Goal: Transaction & Acquisition: Purchase product/service

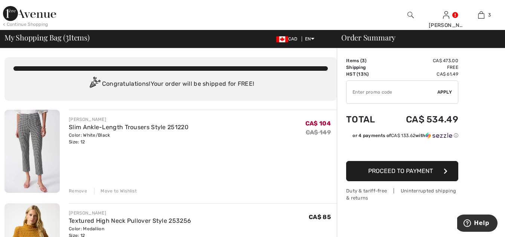
click at [23, 24] on div "< Continue Shopping" at bounding box center [25, 24] width 45 height 7
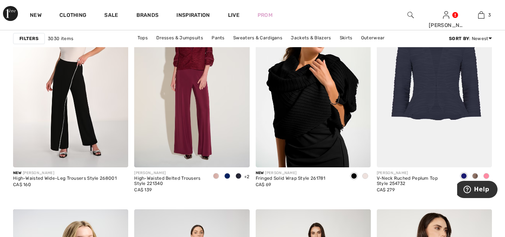
scroll to position [558, 0]
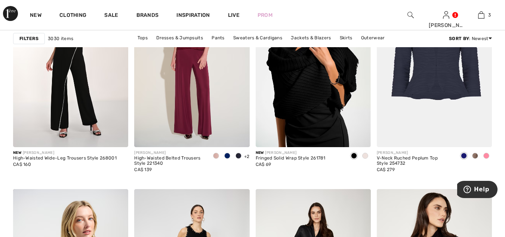
click at [30, 40] on strong "Filters" at bounding box center [28, 38] width 19 height 7
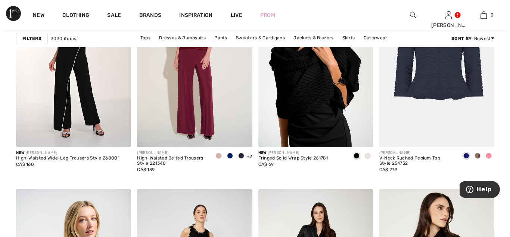
scroll to position [562, 0]
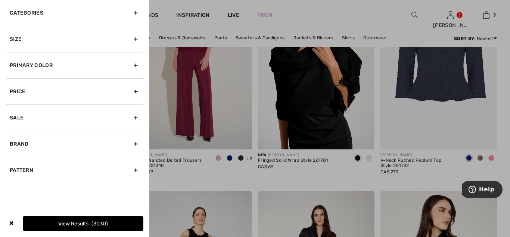
click at [53, 142] on div "Brand" at bounding box center [74, 143] width 137 height 26
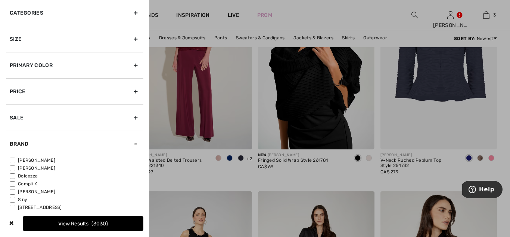
click at [33, 159] on label "[PERSON_NAME]" at bounding box center [77, 160] width 134 height 7
click at [15, 159] on input"] "[PERSON_NAME]" at bounding box center [13, 160] width 6 height 6
checkbox input"] "true"
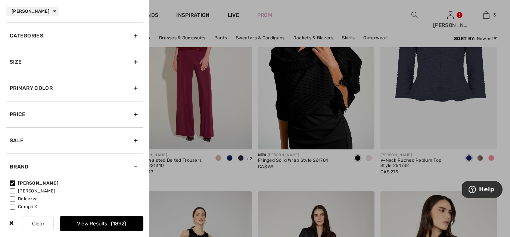
click at [130, 35] on div "Categories" at bounding box center [74, 35] width 137 height 26
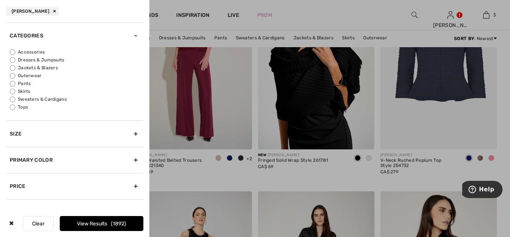
click at [12, 67] on input "Jackets & Blazers" at bounding box center [13, 68] width 6 height 6
radio input "true"
click at [101, 223] on button "View Results 238" at bounding box center [102, 223] width 84 height 15
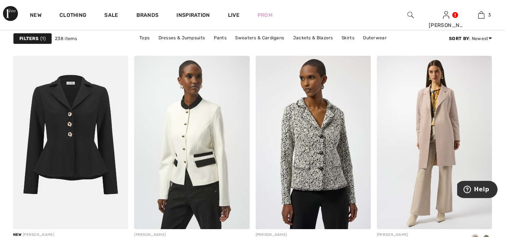
scroll to position [705, 0]
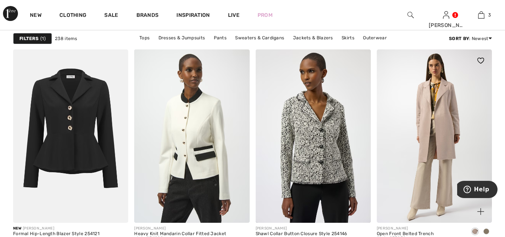
click at [434, 118] on img at bounding box center [434, 135] width 115 height 173
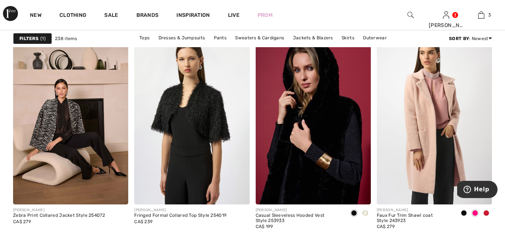
scroll to position [3175, 0]
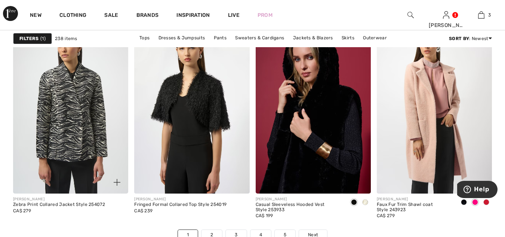
click at [70, 126] on img at bounding box center [70, 106] width 115 height 173
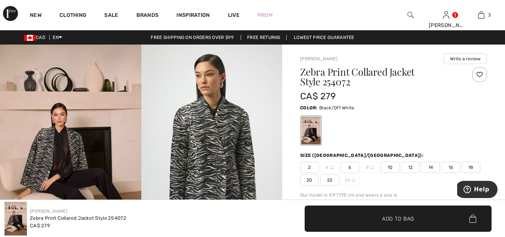
click at [102, 160] on img at bounding box center [70, 149] width 141 height 211
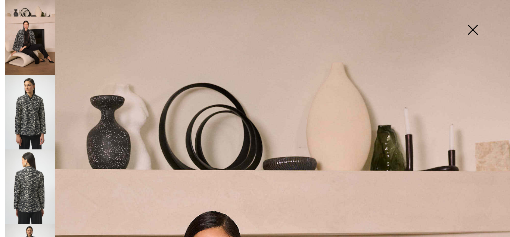
click at [50, 129] on img at bounding box center [30, 112] width 50 height 74
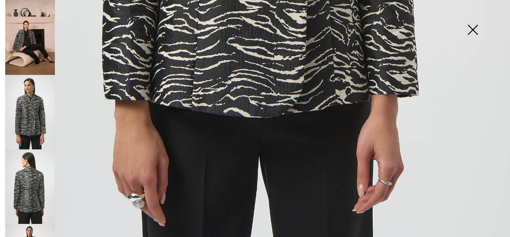
scroll to position [516, 0]
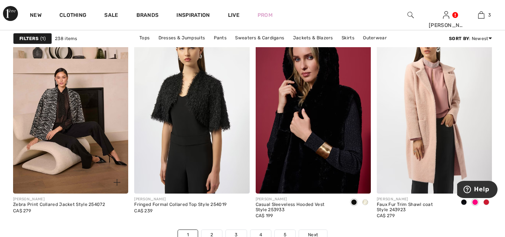
click at [56, 204] on div "Zebra Print Collared Jacket Style 254072" at bounding box center [59, 204] width 92 height 5
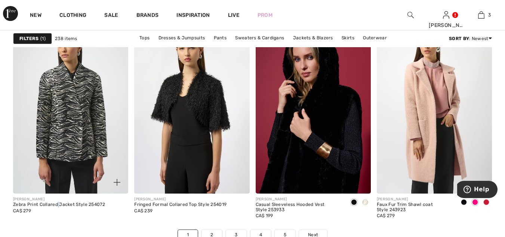
click at [49, 174] on img at bounding box center [70, 106] width 115 height 173
click at [56, 143] on img at bounding box center [70, 106] width 115 height 173
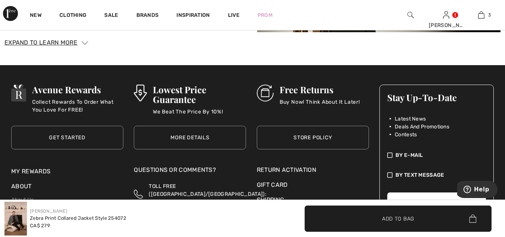
scroll to position [1185, 0]
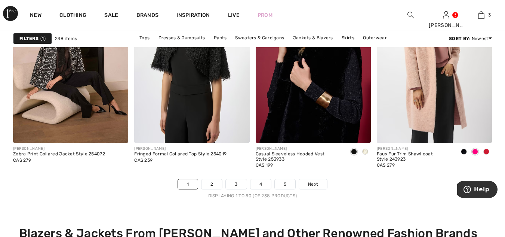
scroll to position [3231, 0]
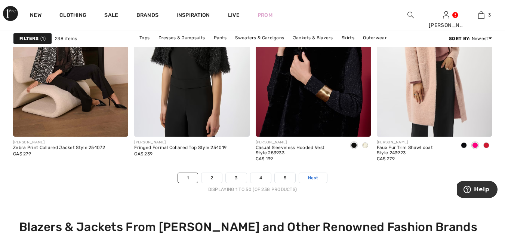
click at [316, 177] on span "Next" at bounding box center [313, 177] width 10 height 7
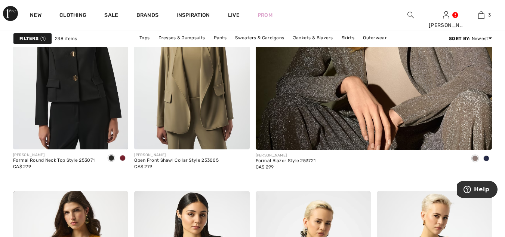
scroll to position [353, 0]
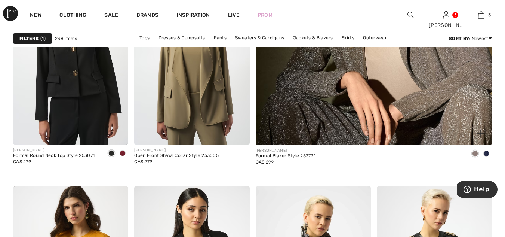
click at [487, 152] on span at bounding box center [486, 153] width 6 height 6
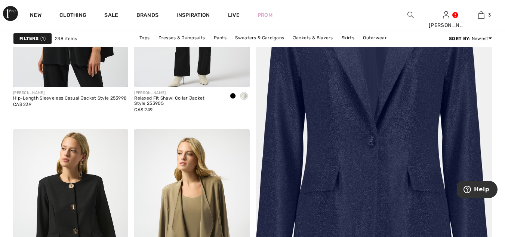
scroll to position [202, 0]
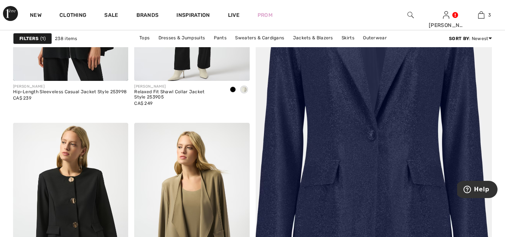
click at [396, 150] on img at bounding box center [374, 121] width 284 height 426
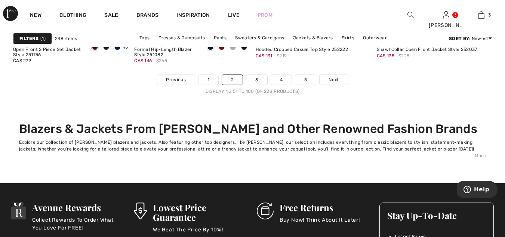
scroll to position [3350, 0]
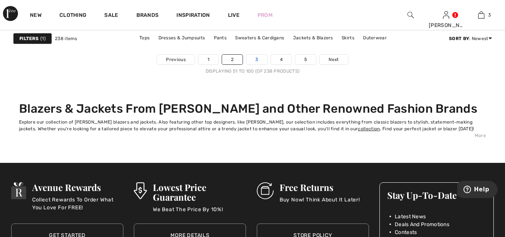
click at [250, 61] on link "3" at bounding box center [256, 60] width 21 height 10
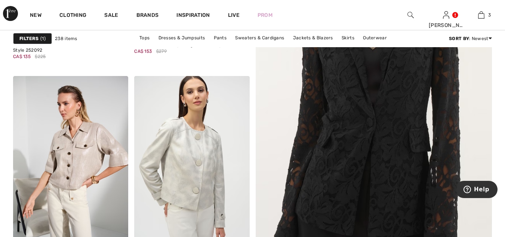
scroll to position [304, 0]
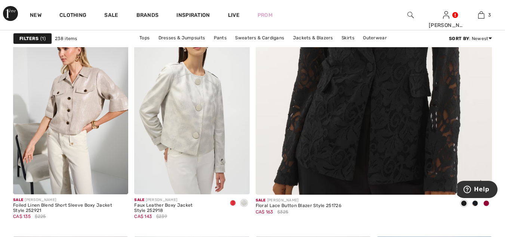
click at [334, 163] on img at bounding box center [374, 19] width 284 height 426
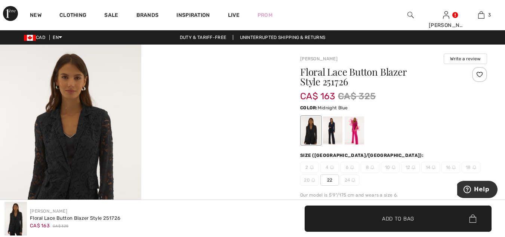
click at [332, 133] on div at bounding box center [332, 130] width 19 height 28
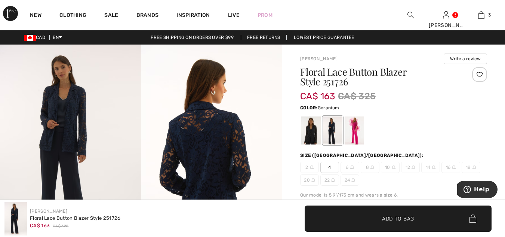
click at [355, 129] on div at bounding box center [353, 130] width 19 height 28
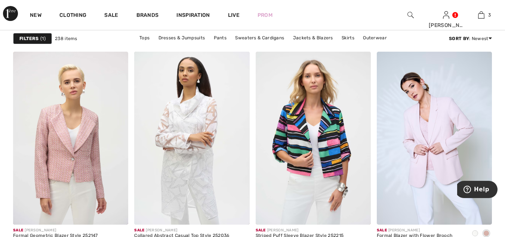
scroll to position [523, 0]
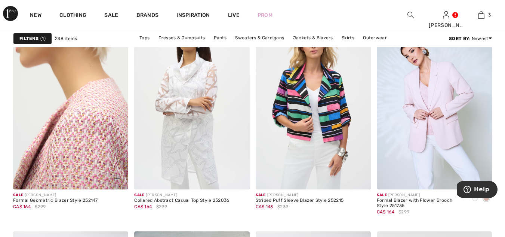
click at [64, 166] on img at bounding box center [70, 102] width 115 height 173
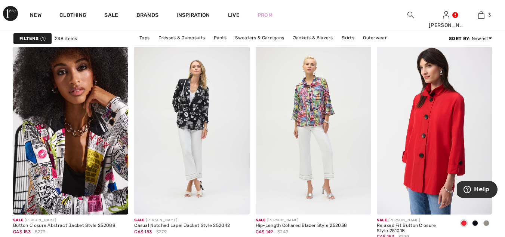
scroll to position [1340, 0]
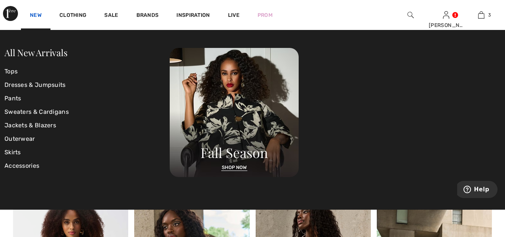
click at [38, 15] on link "New" at bounding box center [36, 16] width 12 height 8
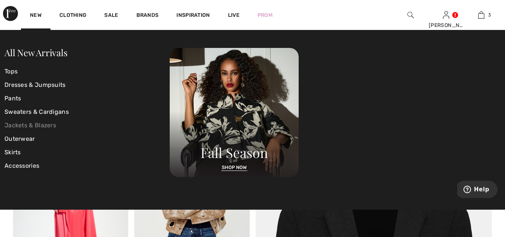
click at [30, 126] on link "Jackets & Blazers" at bounding box center [86, 124] width 165 height 13
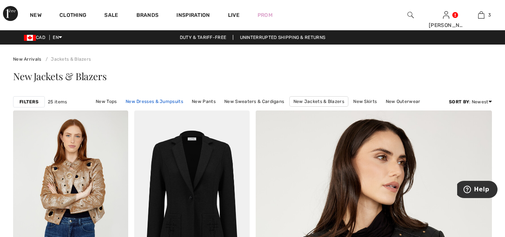
click at [159, 101] on link "New Dresses & Jumpsuits" at bounding box center [154, 101] width 65 height 10
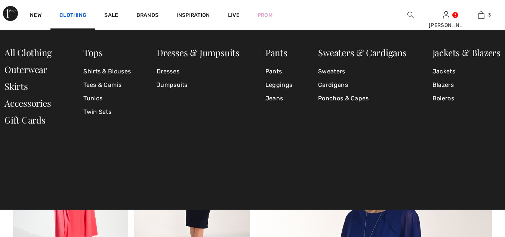
click at [75, 14] on link "Clothing" at bounding box center [72, 16] width 27 height 8
click at [174, 86] on link "Jumpsuits" at bounding box center [198, 84] width 83 height 13
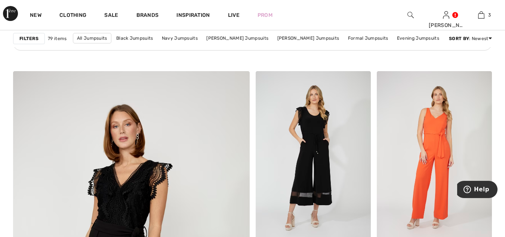
scroll to position [2582, 0]
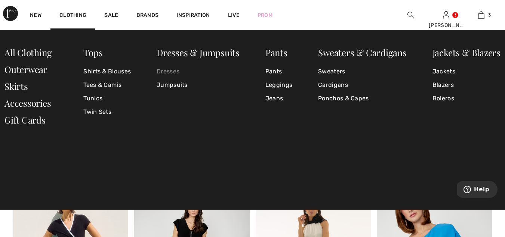
click at [167, 71] on link "Dresses" at bounding box center [198, 71] width 83 height 13
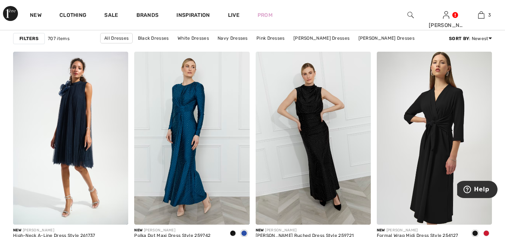
scroll to position [1499, 0]
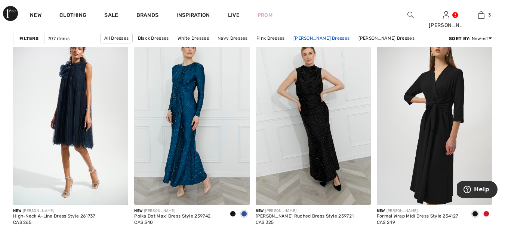
click at [318, 39] on link "[PERSON_NAME] Dresses" at bounding box center [322, 38] width 64 height 10
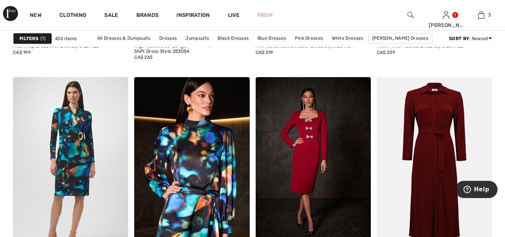
scroll to position [1484, 0]
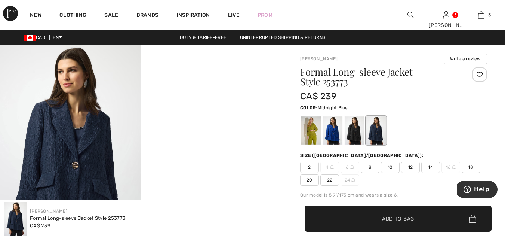
click at [375, 130] on div at bounding box center [375, 130] width 19 height 28
click at [410, 169] on span "12" at bounding box center [410, 166] width 19 height 11
click at [402, 220] on span "Add to Bag" at bounding box center [398, 218] width 32 height 8
click at [313, 138] on div at bounding box center [310, 130] width 19 height 28
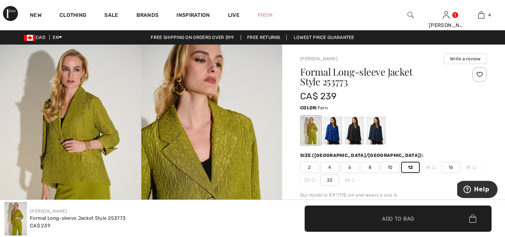
click at [313, 138] on div at bounding box center [310, 130] width 19 height 28
click at [408, 167] on span "12" at bounding box center [410, 166] width 19 height 11
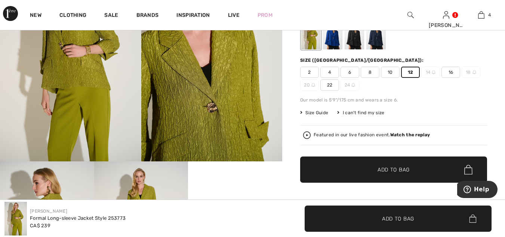
scroll to position [93, 0]
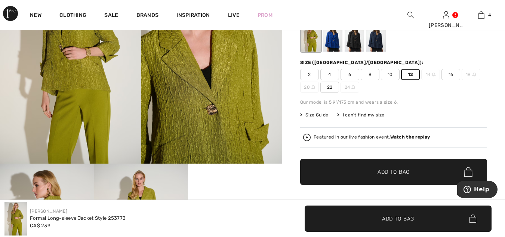
click at [392, 171] on span "Add to Bag" at bounding box center [393, 172] width 32 height 8
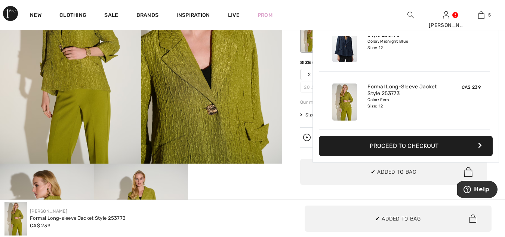
scroll to position [0, 0]
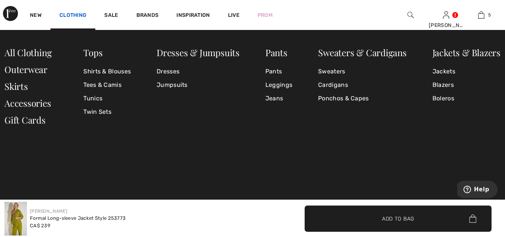
click at [84, 14] on link "Clothing" at bounding box center [72, 16] width 27 height 8
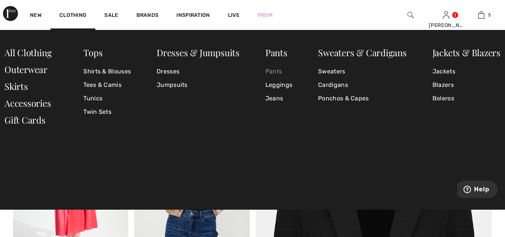
click at [269, 71] on link "Pants" at bounding box center [278, 71] width 27 height 13
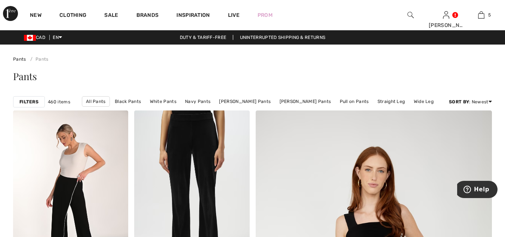
click at [25, 102] on strong "Filters" at bounding box center [28, 101] width 19 height 7
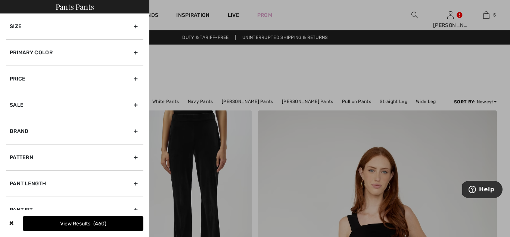
click at [48, 133] on div "Brand" at bounding box center [74, 131] width 137 height 26
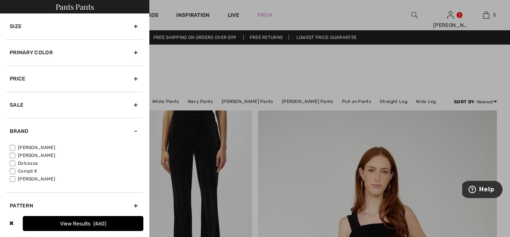
click at [38, 147] on label "[PERSON_NAME]" at bounding box center [77, 147] width 134 height 7
click at [15, 147] on input"] "[PERSON_NAME]" at bounding box center [13, 148] width 6 height 6
checkbox input"] "true"
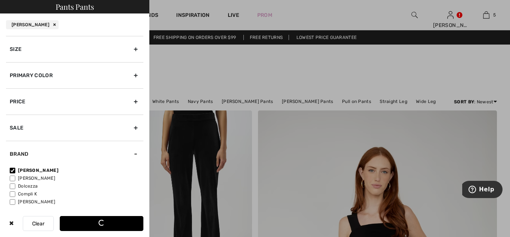
click at [130, 74] on div "Primary Color" at bounding box center [74, 75] width 137 height 26
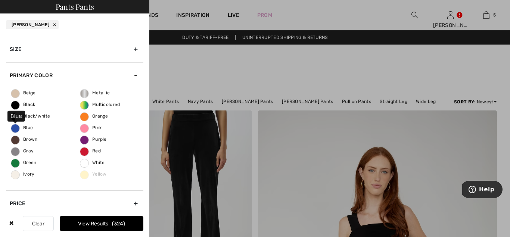
click at [17, 127] on span "Blue" at bounding box center [22, 127] width 22 height 5
click at [0, 0] on input "Blue" at bounding box center [0, 0] width 0 height 0
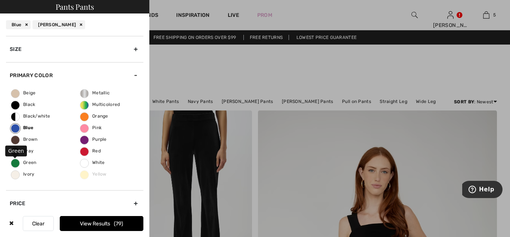
click at [13, 164] on span "Green" at bounding box center [23, 162] width 25 height 5
click at [0, 0] on input "Green" at bounding box center [0, 0] width 0 height 0
click at [85, 222] on button "View Results 91" at bounding box center [102, 223] width 84 height 15
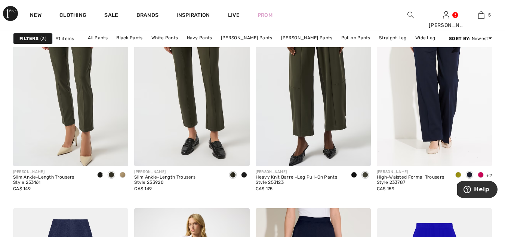
scroll to position [558, 0]
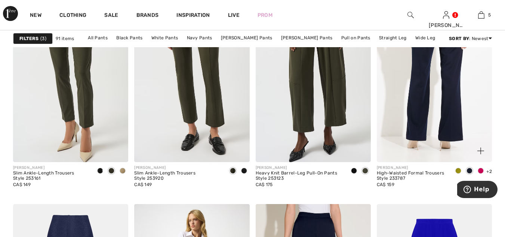
click at [426, 133] on img at bounding box center [434, 75] width 115 height 173
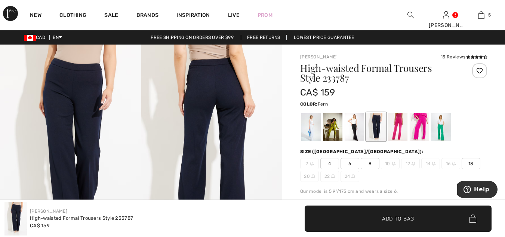
click at [329, 127] on div at bounding box center [332, 126] width 19 height 28
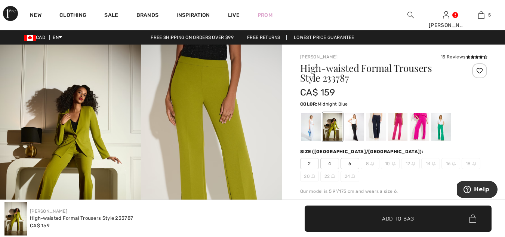
click at [377, 130] on div at bounding box center [375, 126] width 19 height 28
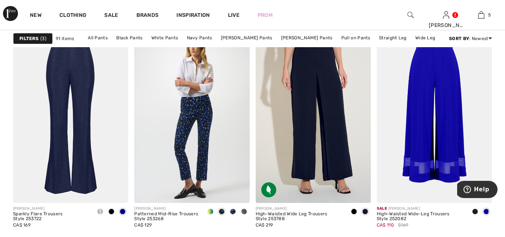
scroll to position [732, 0]
click at [340, 177] on div at bounding box center [355, 186] width 31 height 31
click at [340, 177] on div at bounding box center [252, 118] width 505 height 237
click at [340, 177] on div at bounding box center [355, 186] width 31 height 31
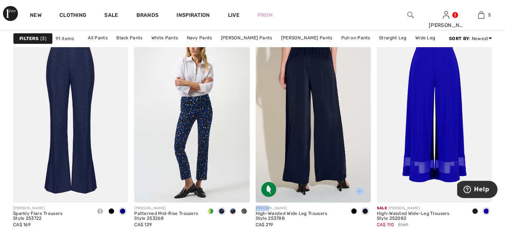
click at [318, 141] on img at bounding box center [313, 115] width 115 height 173
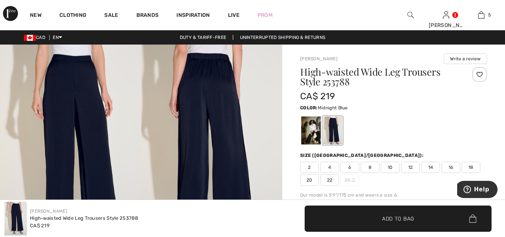
click at [339, 130] on div at bounding box center [332, 130] width 19 height 28
click at [411, 166] on span "12" at bounding box center [410, 166] width 19 height 11
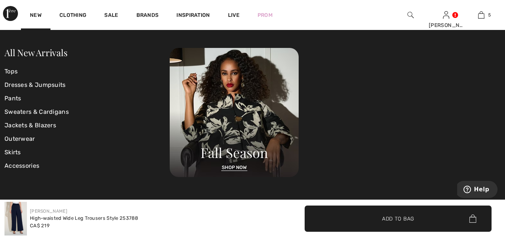
click at [12, 14] on img at bounding box center [10, 13] width 15 height 15
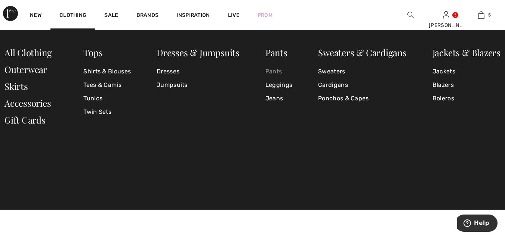
click at [281, 72] on link "Pants" at bounding box center [278, 71] width 27 height 13
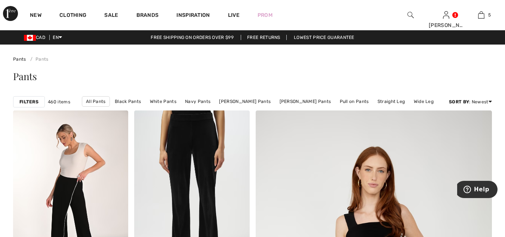
click at [37, 101] on strong "Filters" at bounding box center [28, 101] width 19 height 7
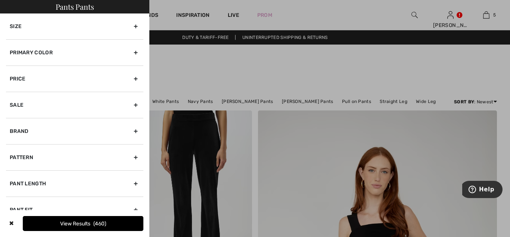
click at [68, 128] on div "Brand" at bounding box center [74, 131] width 137 height 26
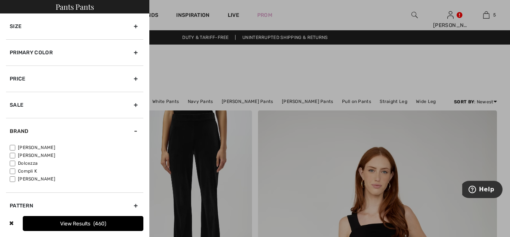
click at [39, 148] on label "[PERSON_NAME]" at bounding box center [77, 147] width 134 height 7
click at [15, 148] on input"] "[PERSON_NAME]" at bounding box center [13, 148] width 6 height 6
checkbox input"] "true"
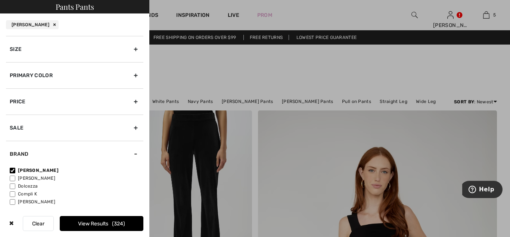
click at [130, 73] on div "Primary Color" at bounding box center [74, 75] width 137 height 26
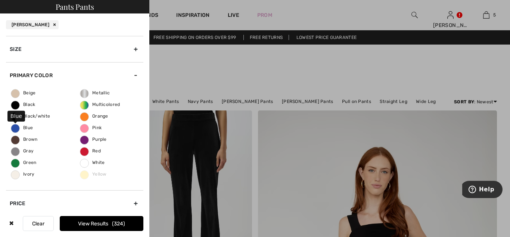
click at [15, 128] on span "Blue" at bounding box center [22, 127] width 22 height 5
click at [0, 0] on input "Blue" at bounding box center [0, 0] width 0 height 0
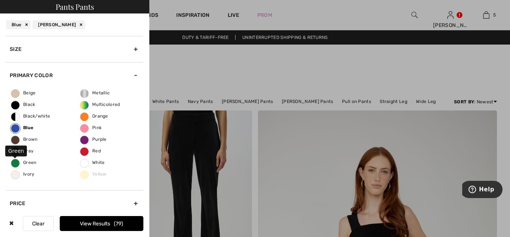
click at [13, 163] on span "Green" at bounding box center [23, 162] width 25 height 5
click at [0, 0] on input "Green" at bounding box center [0, 0] width 0 height 0
click at [103, 222] on button "View Results 91" at bounding box center [102, 223] width 84 height 15
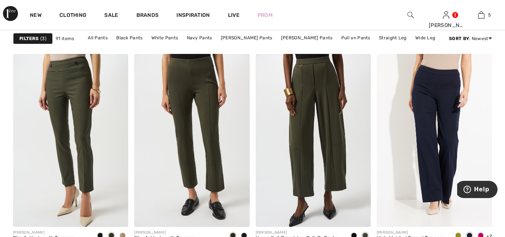
scroll to position [508, 0]
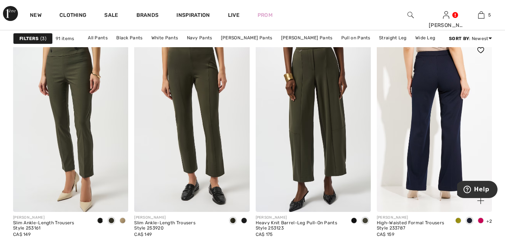
click at [435, 162] on img at bounding box center [434, 125] width 115 height 173
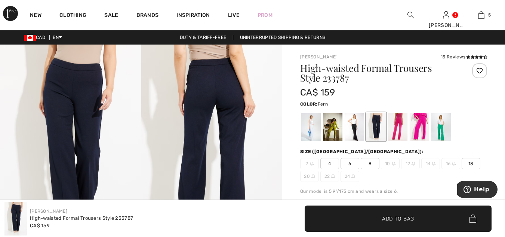
click at [335, 132] on div at bounding box center [332, 126] width 19 height 28
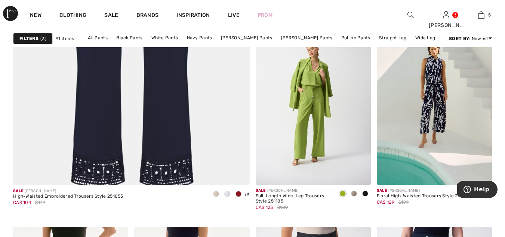
scroll to position [2072, 0]
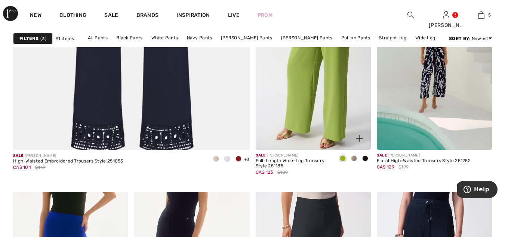
click at [312, 118] on img at bounding box center [313, 63] width 115 height 173
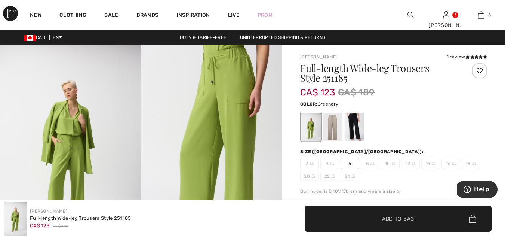
drag, startPoint x: 0, startPoint y: 0, endPoint x: 312, endPoint y: 118, distance: 334.1
click at [312, 118] on div at bounding box center [310, 126] width 19 height 28
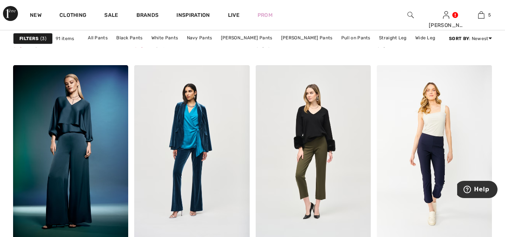
scroll to position [3187, 0]
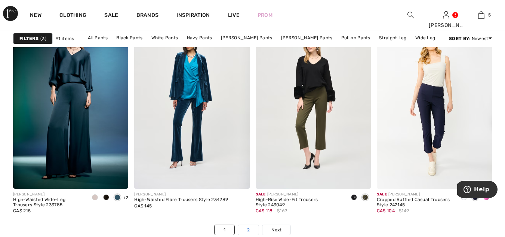
click at [250, 229] on link "2" at bounding box center [248, 230] width 21 height 10
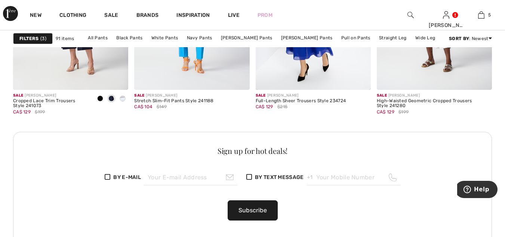
scroll to position [851, 0]
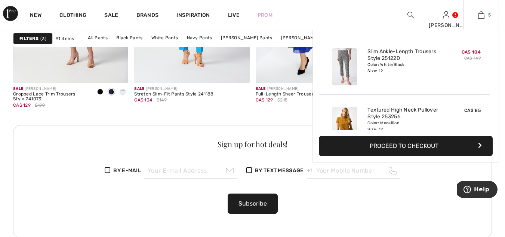
click at [480, 16] on img at bounding box center [481, 14] width 6 height 9
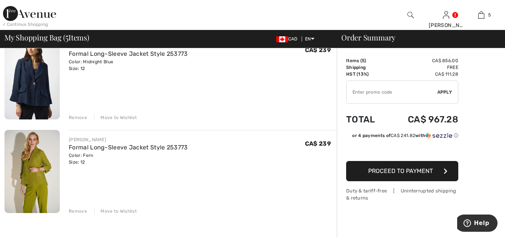
scroll to position [368, 0]
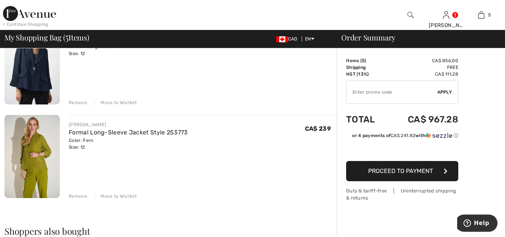
click at [82, 196] on div "Remove" at bounding box center [78, 195] width 18 height 7
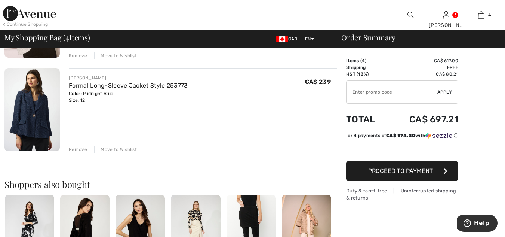
scroll to position [323, 0]
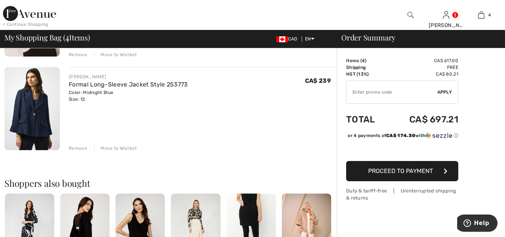
click at [23, 23] on div "< Continue Shopping" at bounding box center [25, 24] width 45 height 7
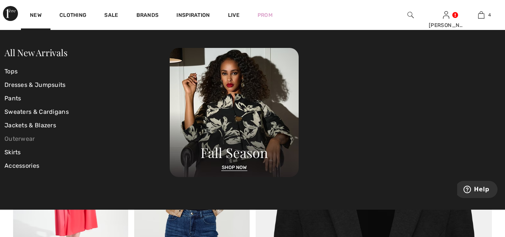
click at [119, 132] on link "Outerwear" at bounding box center [86, 138] width 165 height 13
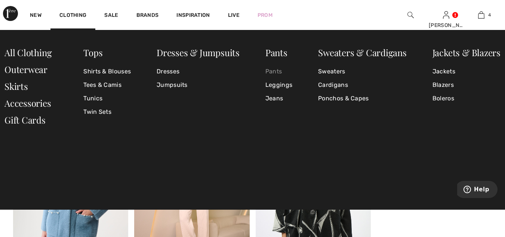
click at [276, 71] on link "Pants" at bounding box center [278, 71] width 27 height 13
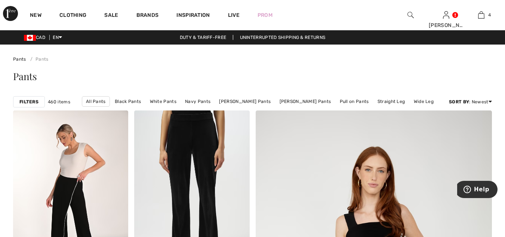
click at [35, 101] on strong "Filters" at bounding box center [28, 101] width 19 height 7
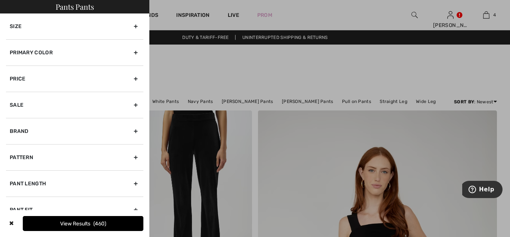
click at [54, 129] on div "Brand" at bounding box center [74, 131] width 137 height 26
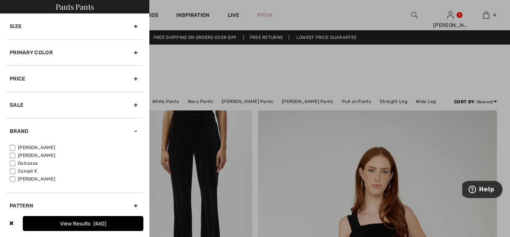
click at [45, 147] on label "[PERSON_NAME]" at bounding box center [77, 147] width 134 height 7
click at [15, 147] on input"] "[PERSON_NAME]" at bounding box center [13, 148] width 6 height 6
checkbox input"] "true"
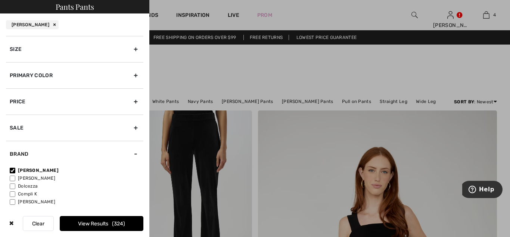
click at [72, 75] on div "Primary Color" at bounding box center [74, 75] width 137 height 26
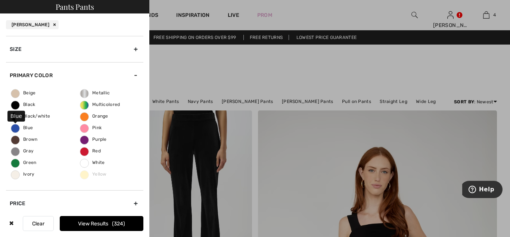
click at [17, 128] on span "Blue" at bounding box center [22, 127] width 22 height 5
click at [0, 0] on input "Blue" at bounding box center [0, 0] width 0 height 0
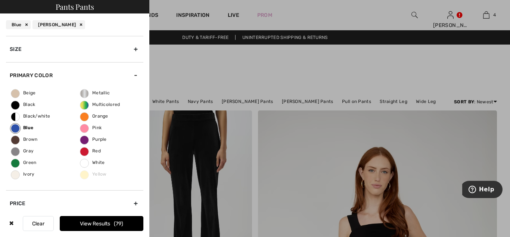
click at [131, 49] on div "Size" at bounding box center [74, 49] width 137 height 26
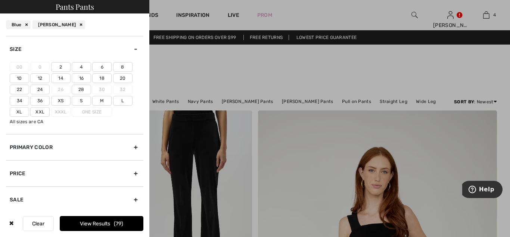
click at [40, 80] on label "12" at bounding box center [39, 78] width 19 height 10
click at [0, 0] on input"] "12" at bounding box center [0, 0] width 0 height 0
click at [120, 100] on label "L" at bounding box center [122, 101] width 19 height 10
click at [0, 0] on input"] "L" at bounding box center [0, 0] width 0 height 0
click at [110, 223] on button "View Results 27" at bounding box center [102, 223] width 84 height 15
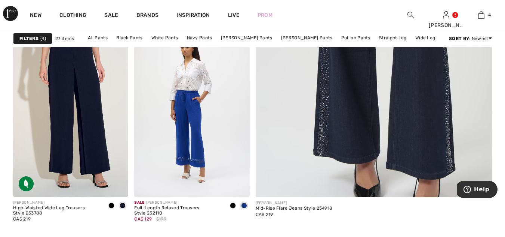
scroll to position [324, 0]
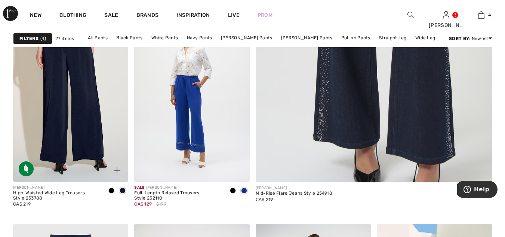
click at [66, 155] on img at bounding box center [70, 95] width 115 height 173
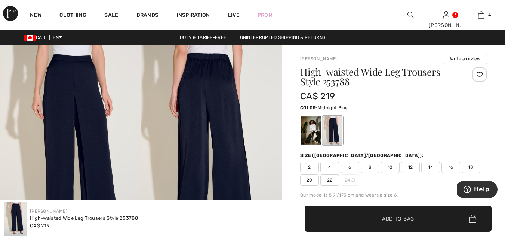
click at [410, 168] on span "12" at bounding box center [410, 166] width 19 height 11
click at [402, 216] on span "Add to Bag" at bounding box center [398, 218] width 32 height 8
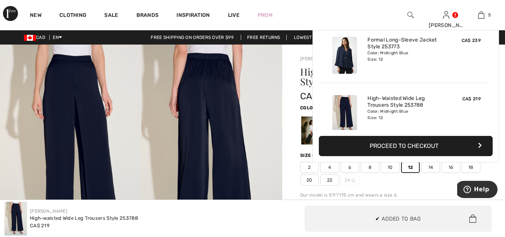
scroll to position [198, 0]
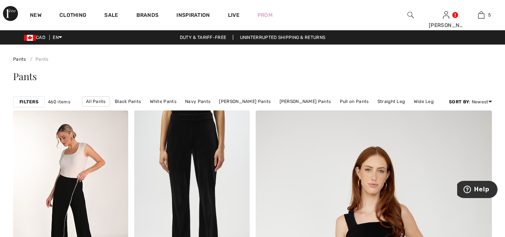
click at [67, 94] on div "Filters 460 items All Pants Black Pants White Pants Navy Pants [PERSON_NAME] Pa…" at bounding box center [252, 101] width 479 height 17
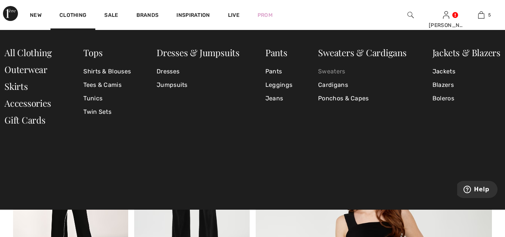
click at [330, 71] on link "Sweaters" at bounding box center [362, 71] width 89 height 13
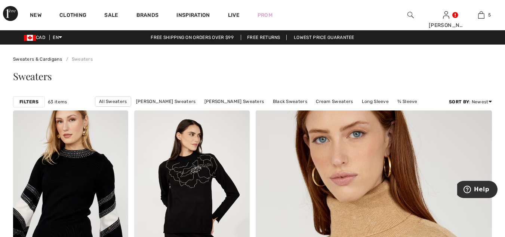
click at [32, 102] on strong "Filters" at bounding box center [28, 101] width 19 height 7
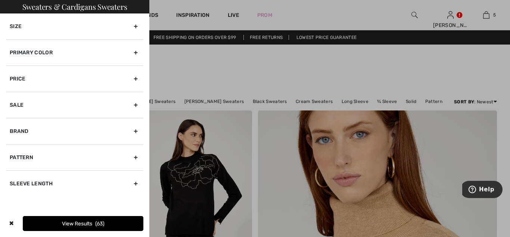
click at [37, 131] on div "Brand" at bounding box center [74, 131] width 137 height 26
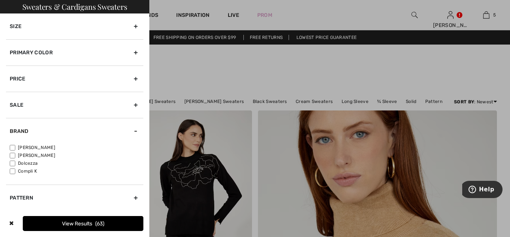
click at [39, 146] on label "[PERSON_NAME]" at bounding box center [77, 147] width 134 height 7
click at [15, 146] on input"] "[PERSON_NAME]" at bounding box center [13, 148] width 6 height 6
checkbox input"] "true"
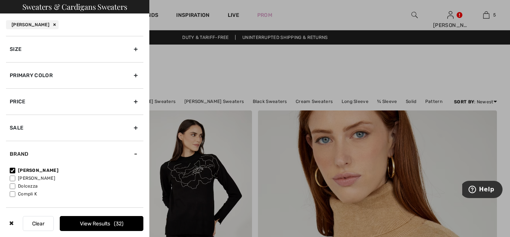
click at [129, 49] on div "Size" at bounding box center [74, 49] width 137 height 26
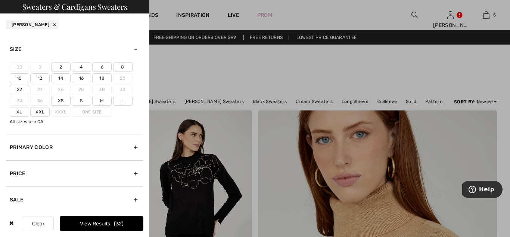
click at [40, 77] on label "12" at bounding box center [39, 78] width 19 height 10
click at [0, 0] on input"] "12" at bounding box center [0, 0] width 0 height 0
click at [124, 98] on label "L" at bounding box center [122, 101] width 19 height 10
click at [0, 0] on input"] "L" at bounding box center [0, 0] width 0 height 0
click at [110, 221] on button "View Results 28" at bounding box center [102, 223] width 84 height 15
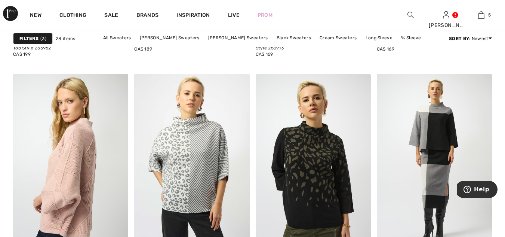
scroll to position [1235, 0]
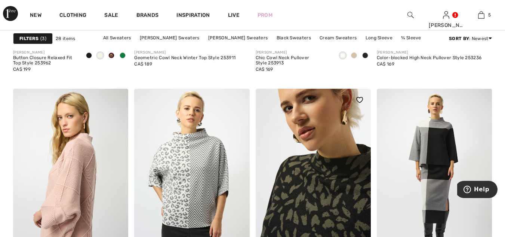
click at [330, 157] on img at bounding box center [313, 175] width 115 height 173
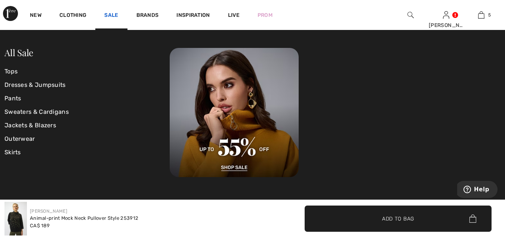
click at [111, 15] on link "Sale" at bounding box center [111, 16] width 14 height 8
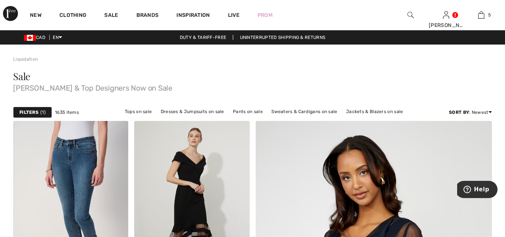
click at [37, 111] on strong "Filters" at bounding box center [28, 112] width 19 height 7
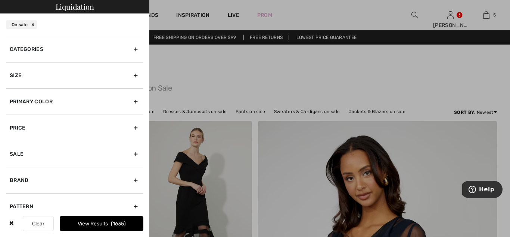
click at [48, 183] on div "Brand" at bounding box center [74, 180] width 137 height 26
click at [41, 196] on label "[PERSON_NAME]" at bounding box center [77, 196] width 134 height 7
click at [15, 196] on input"] "[PERSON_NAME]" at bounding box center [13, 197] width 6 height 6
checkbox input"] "true"
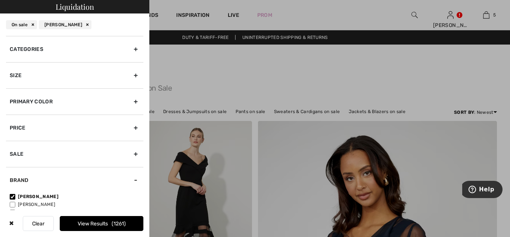
click at [130, 47] on div "Categories" at bounding box center [74, 49] width 137 height 26
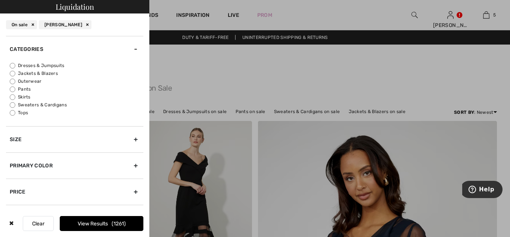
click at [52, 103] on label "Sweaters & Cardigans" at bounding box center [77, 104] width 134 height 7
click at [15, 103] on input "Sweaters & Cardigans" at bounding box center [13, 105] width 6 height 6
radio input "true"
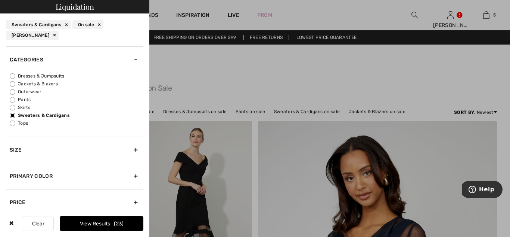
click at [129, 148] on div "Size" at bounding box center [74, 149] width 137 height 26
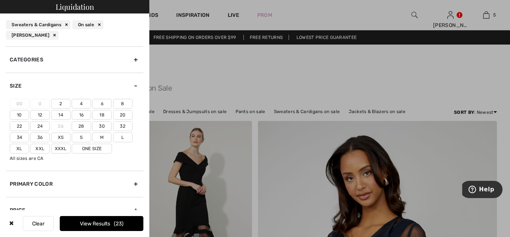
click at [42, 113] on label "12" at bounding box center [39, 115] width 19 height 10
click at [0, 0] on input"] "12" at bounding box center [0, 0] width 0 height 0
click at [120, 137] on label "L" at bounding box center [122, 137] width 19 height 10
click at [0, 0] on input"] "L" at bounding box center [0, 0] width 0 height 0
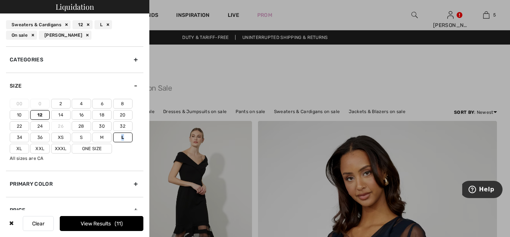
click at [120, 137] on label "L" at bounding box center [122, 137] width 19 height 10
click at [0, 0] on input"] "L" at bounding box center [0, 0] width 0 height 0
click at [111, 221] on button "View Results 3" at bounding box center [102, 223] width 84 height 15
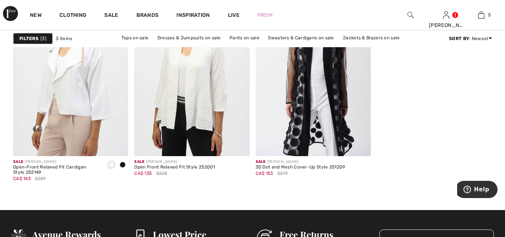
scroll to position [169, 0]
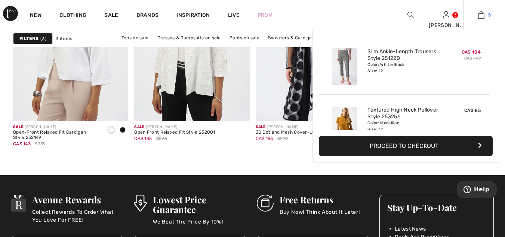
click at [481, 15] on img at bounding box center [481, 14] width 6 height 9
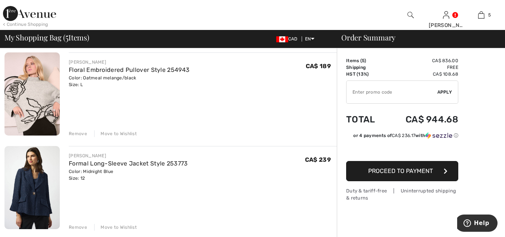
scroll to position [259, 0]
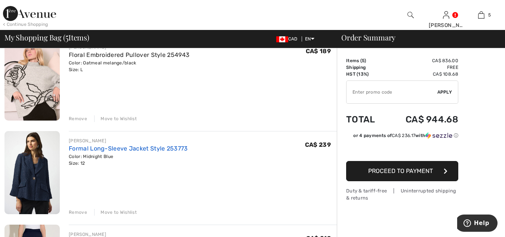
click at [86, 147] on link "Formal Long-Sleeve Jacket Style 253773" at bounding box center [128, 148] width 119 height 7
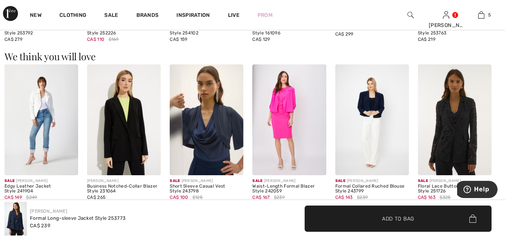
scroll to position [662, 0]
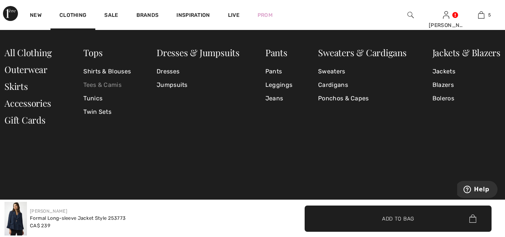
click at [105, 85] on link "Tees & Camis" at bounding box center [106, 84] width 47 height 13
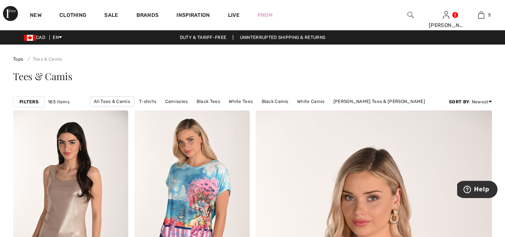
click at [32, 103] on strong "Filters" at bounding box center [28, 101] width 19 height 7
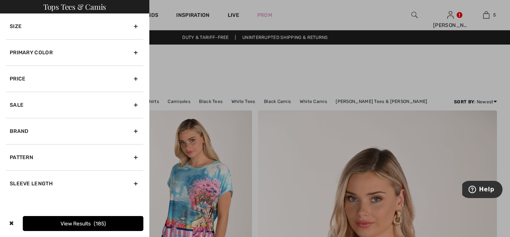
click at [36, 133] on div "Brand" at bounding box center [74, 131] width 137 height 26
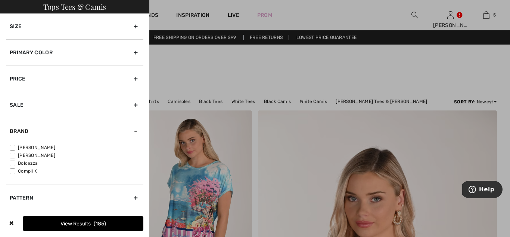
click at [35, 146] on label "[PERSON_NAME]" at bounding box center [77, 147] width 134 height 7
click at [15, 146] on input"] "[PERSON_NAME]" at bounding box center [13, 148] width 6 height 6
checkbox input"] "true"
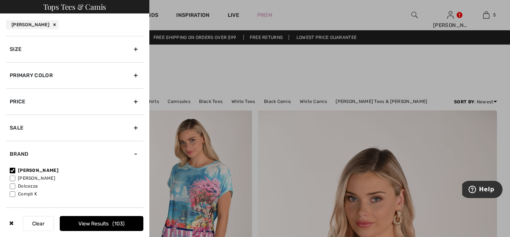
click at [129, 74] on div "Primary Color" at bounding box center [74, 75] width 137 height 26
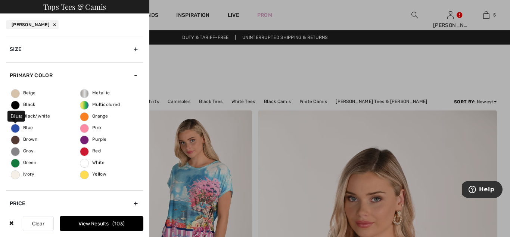
click at [15, 129] on span "Blue" at bounding box center [22, 127] width 22 height 5
click at [0, 0] on input "Blue" at bounding box center [0, 0] width 0 height 0
click at [95, 225] on button "View Results 26" at bounding box center [102, 223] width 84 height 15
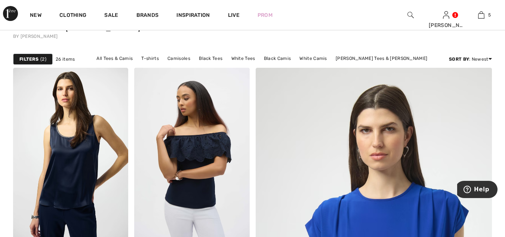
scroll to position [80, 0]
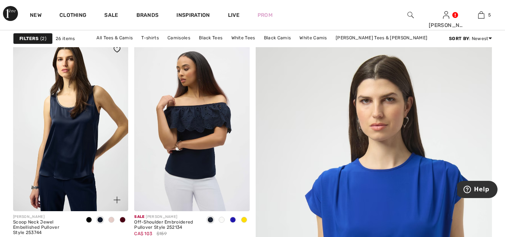
click at [64, 137] on img at bounding box center [70, 124] width 115 height 173
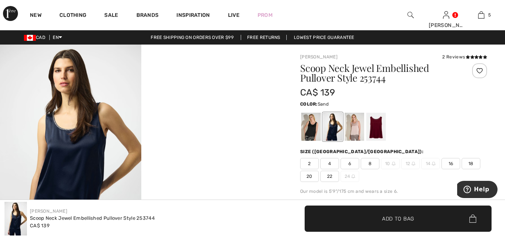
click at [357, 132] on div at bounding box center [353, 126] width 19 height 28
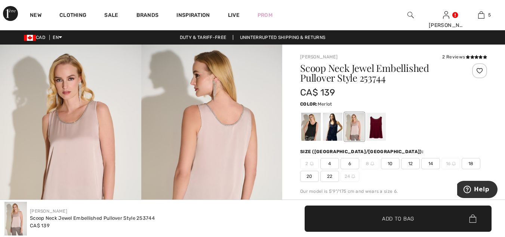
click at [381, 130] on div at bounding box center [375, 126] width 19 height 28
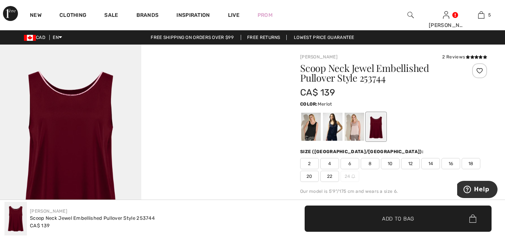
click at [413, 163] on span "12" at bounding box center [410, 163] width 19 height 11
click at [335, 132] on div at bounding box center [332, 126] width 19 height 28
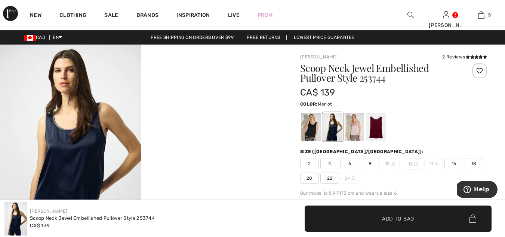
click at [378, 125] on div at bounding box center [375, 126] width 19 height 28
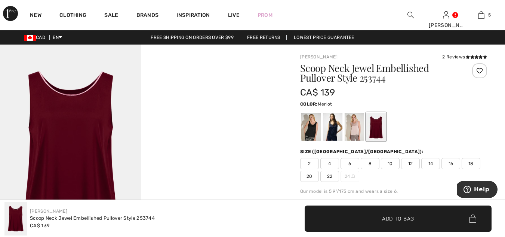
click at [412, 163] on span "12" at bounding box center [410, 163] width 19 height 11
click at [404, 219] on span "Add to Bag" at bounding box center [398, 218] width 32 height 8
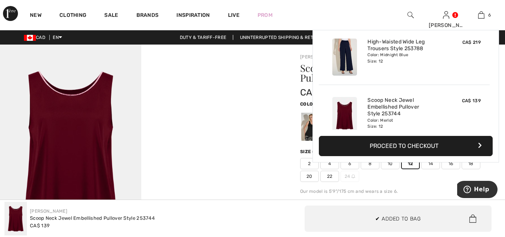
scroll to position [256, 0]
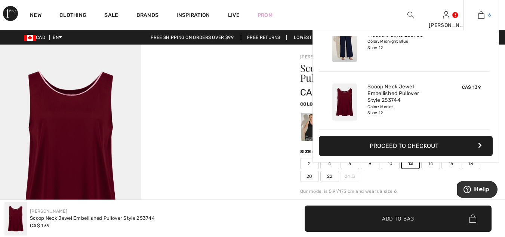
click at [483, 15] on img at bounding box center [481, 14] width 6 height 9
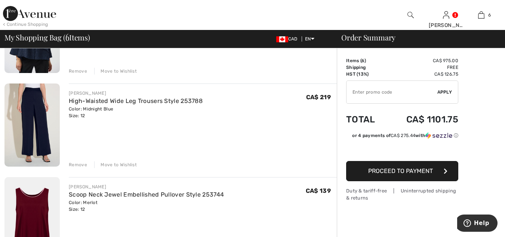
scroll to position [429, 0]
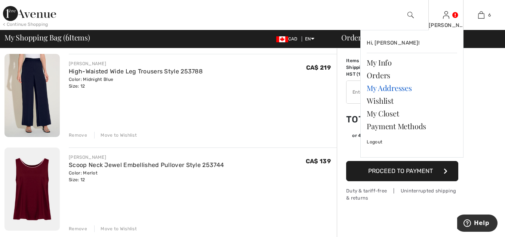
click at [405, 88] on link "My Addresses" at bounding box center [412, 87] width 90 height 13
